Goal: Task Accomplishment & Management: Manage account settings

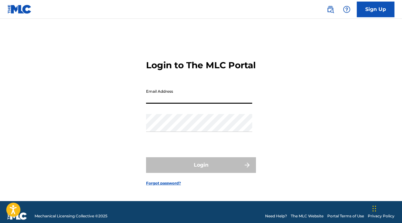
click at [172, 98] on input "Email Address" at bounding box center [199, 95] width 106 height 18
type input "[EMAIL_ADDRESS][DOMAIN_NAME]"
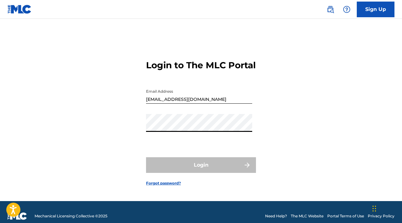
click at [223, 104] on input "[EMAIL_ADDRESS][DOMAIN_NAME]" at bounding box center [199, 95] width 106 height 18
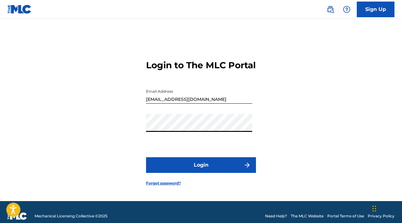
click at [146, 157] on button "Login" at bounding box center [201, 165] width 110 height 16
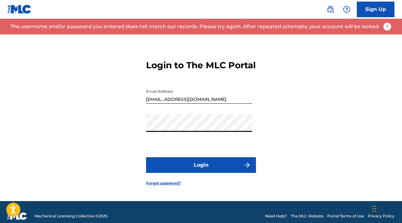
click at [214, 102] on input "[EMAIL_ADDRESS][DOMAIN_NAME]" at bounding box center [199, 95] width 106 height 18
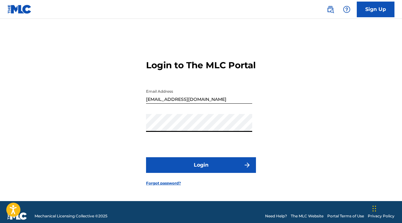
click at [130, 133] on div "Login to The MLC Portal Email Address [EMAIL_ADDRESS][DOMAIN_NAME] Password Log…" at bounding box center [201, 118] width 402 height 167
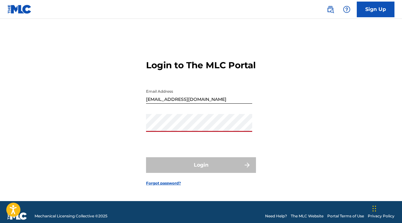
click at [179, 104] on input "[EMAIL_ADDRESS][DOMAIN_NAME]" at bounding box center [199, 95] width 106 height 18
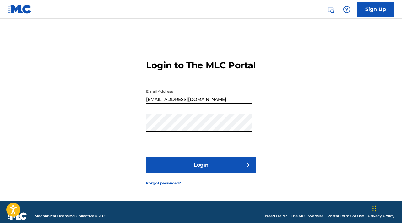
click at [191, 170] on button "Login" at bounding box center [201, 165] width 110 height 16
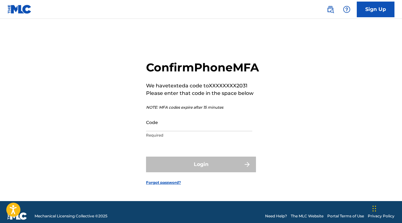
click at [182, 131] on input "Code" at bounding box center [199, 123] width 106 height 18
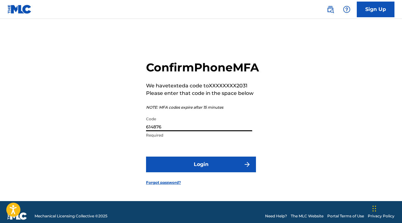
type input "614876"
click at [163, 167] on button "Login" at bounding box center [201, 165] width 110 height 16
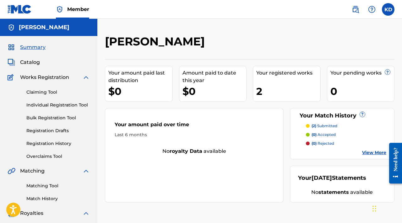
click at [51, 198] on link "Match History" at bounding box center [57, 199] width 63 height 7
